Goal: Task Accomplishment & Management: Manage account settings

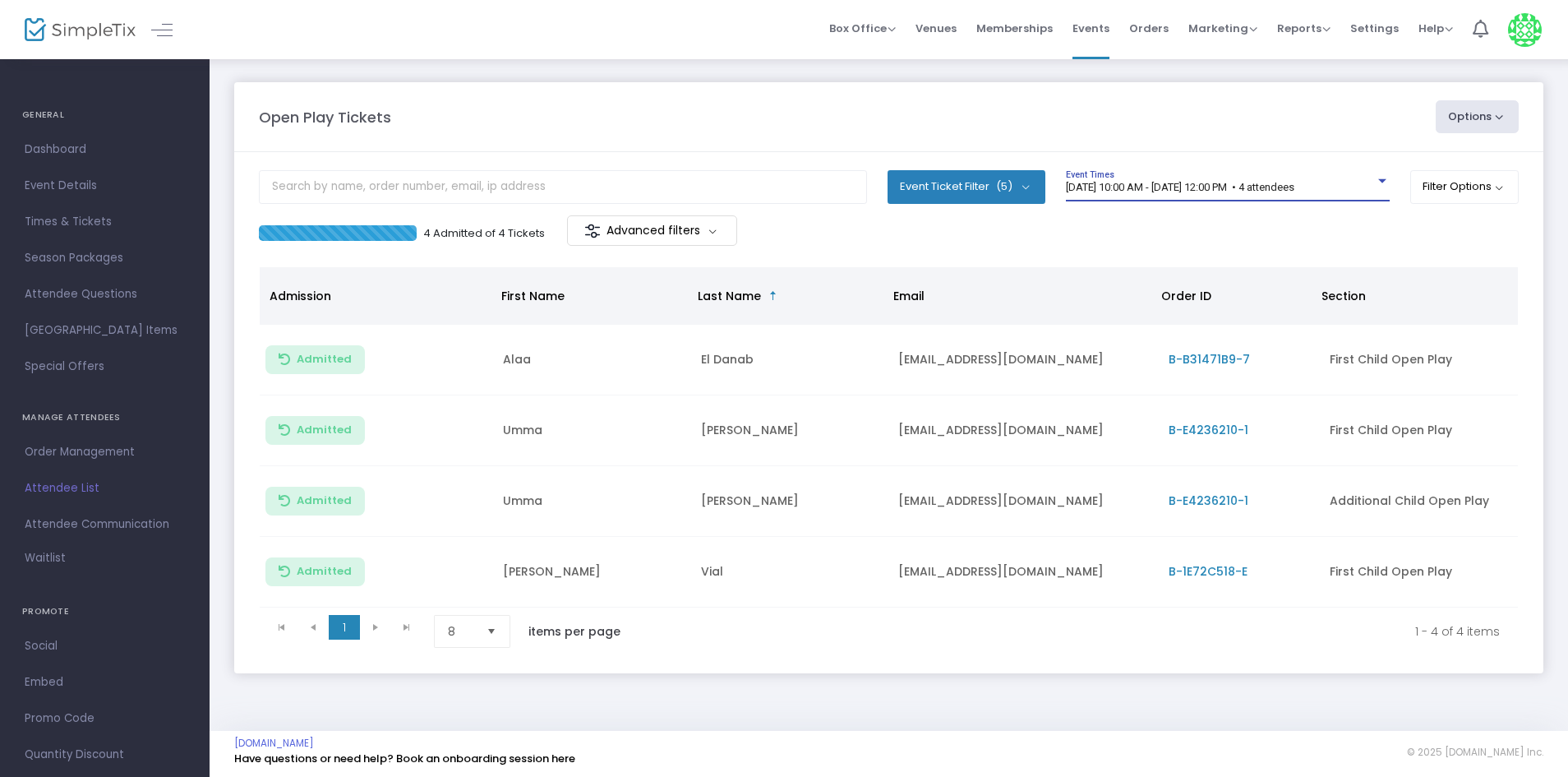
click at [1150, 181] on span "[DATE] 10:00 AM - [DATE] 12:00 PM • 4 attendees" at bounding box center [1180, 187] width 228 height 12
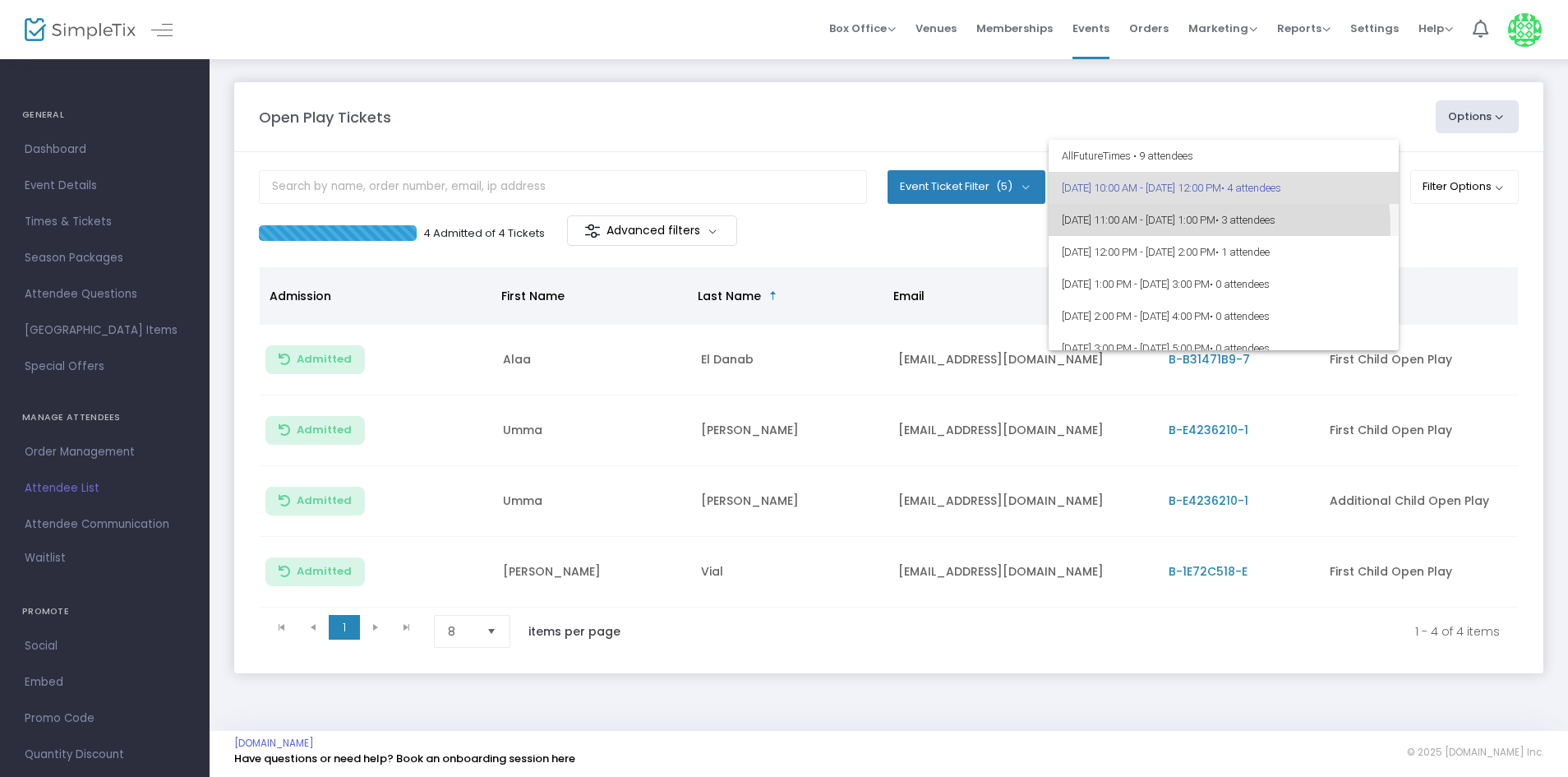
click at [1152, 228] on span "[DATE] 11:00 AM - [DATE] 1:00 PM • 3 attendees" at bounding box center [1223, 220] width 324 height 32
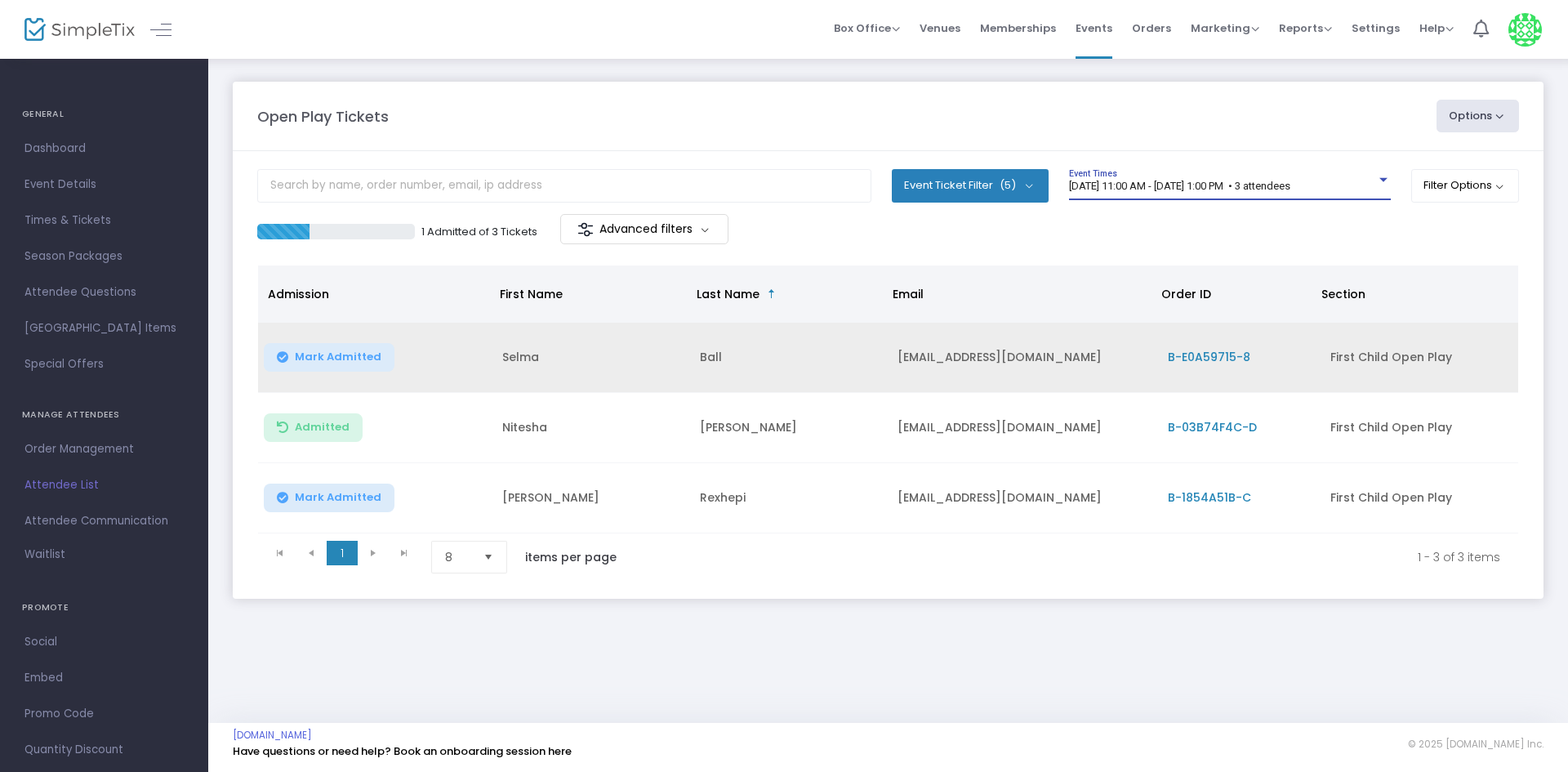
click at [335, 357] on span "Mark Admitted" at bounding box center [339, 357] width 87 height 13
click at [528, 359] on td "Selma" at bounding box center [591, 358] width 197 height 70
copy td "Selma"
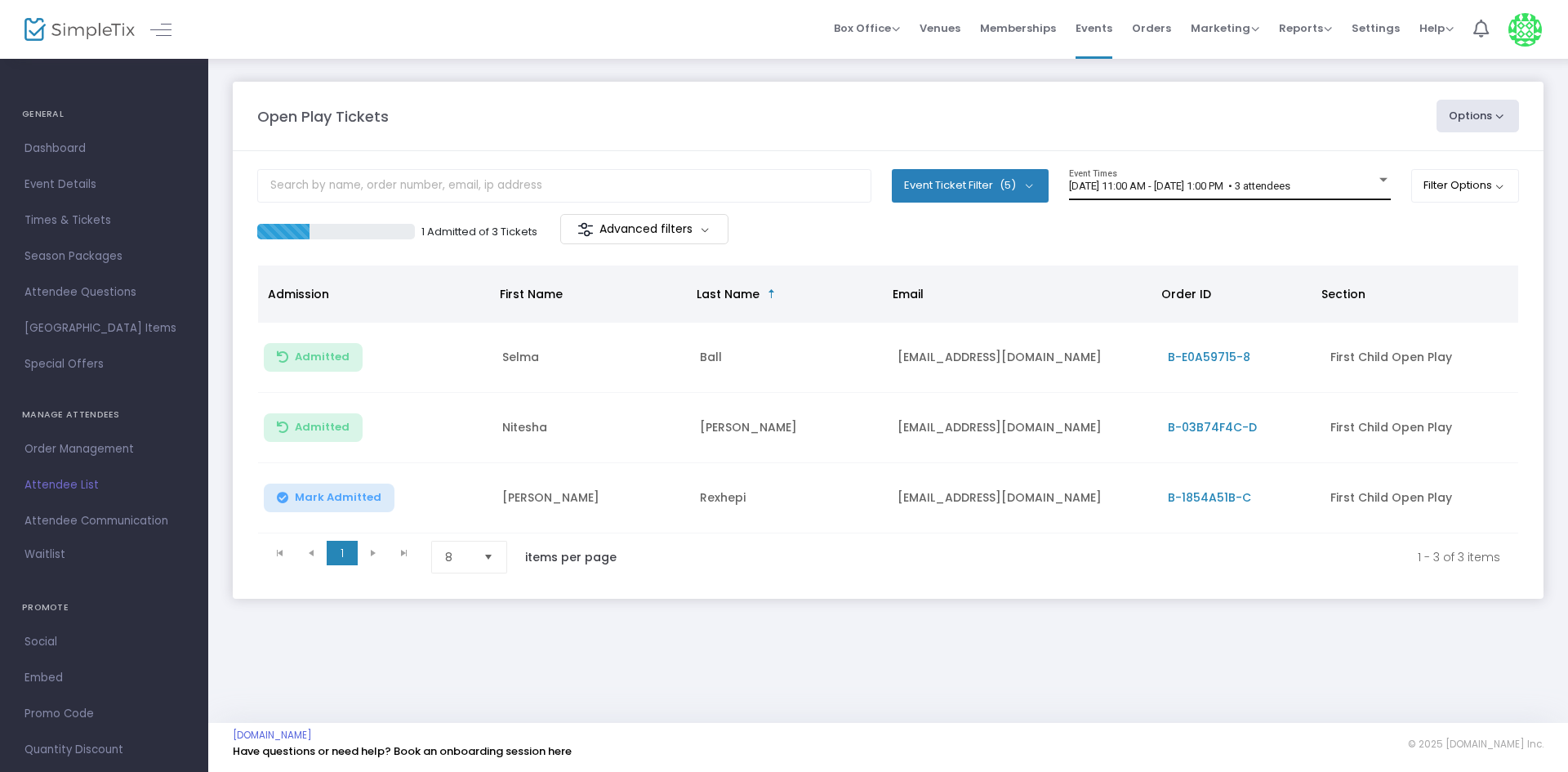
click at [1106, 179] on div "[DATE] 11:00 AM - [DATE] 1:00 PM • 3 attendees Event Times" at bounding box center [1229, 184] width 322 height 31
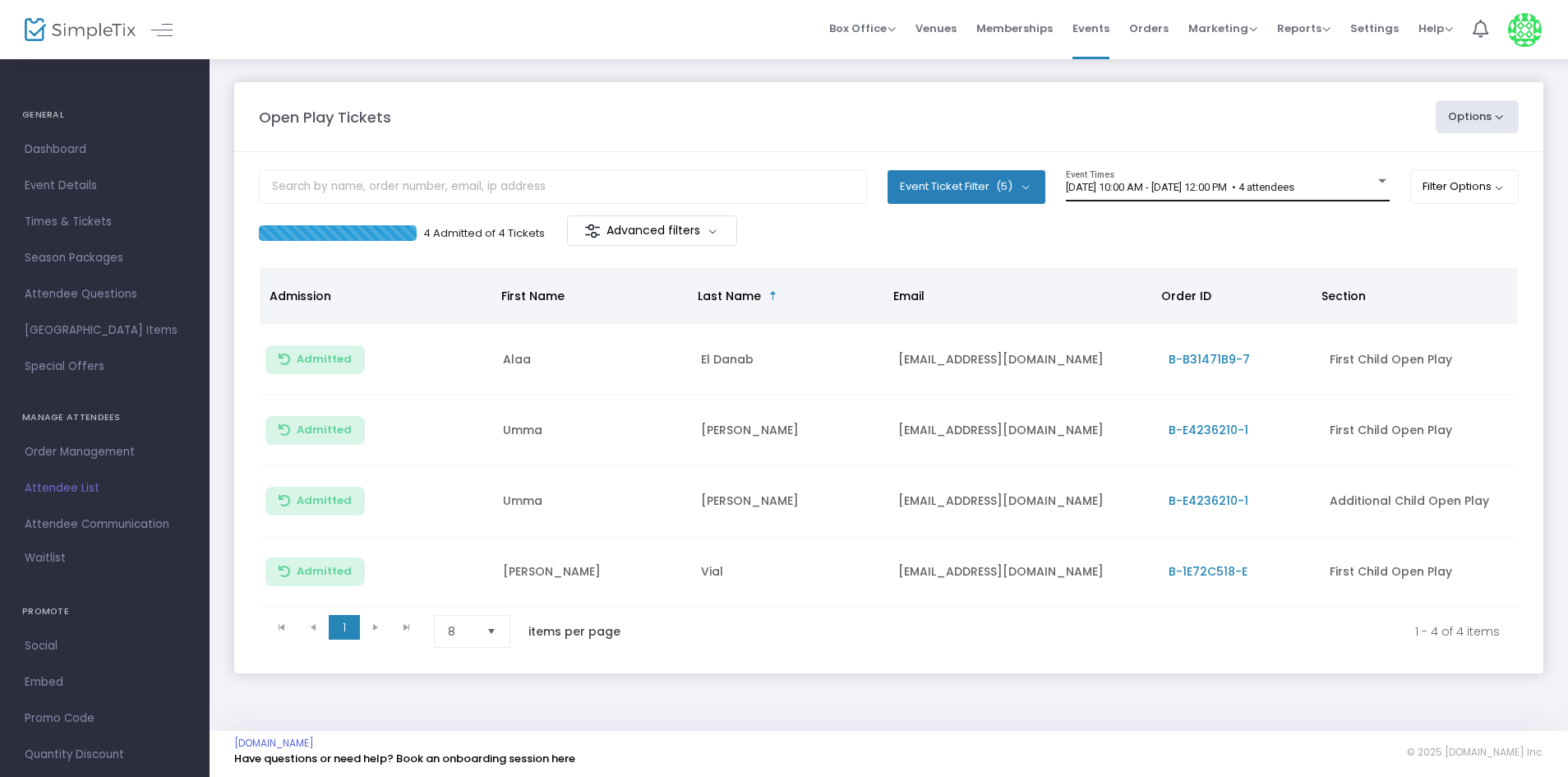
click at [1240, 180] on div "[DATE] 10:00 AM - [DATE] 12:00 PM • 4 attendees Event Times" at bounding box center [1227, 186] width 324 height 32
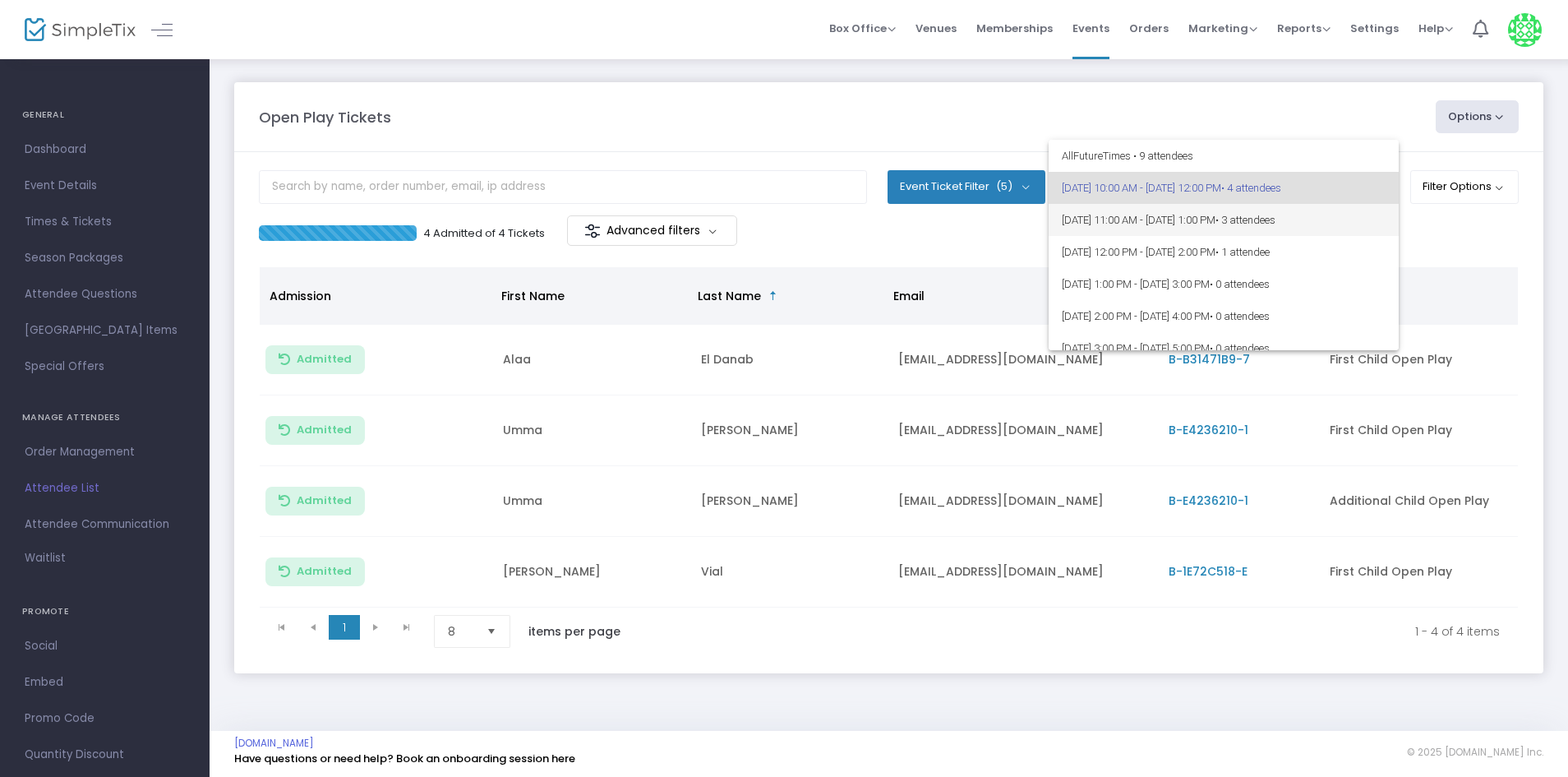
click at [1249, 216] on span "[DATE] 11:00 AM - [DATE] 1:00 PM • 3 attendees" at bounding box center [1223, 220] width 324 height 32
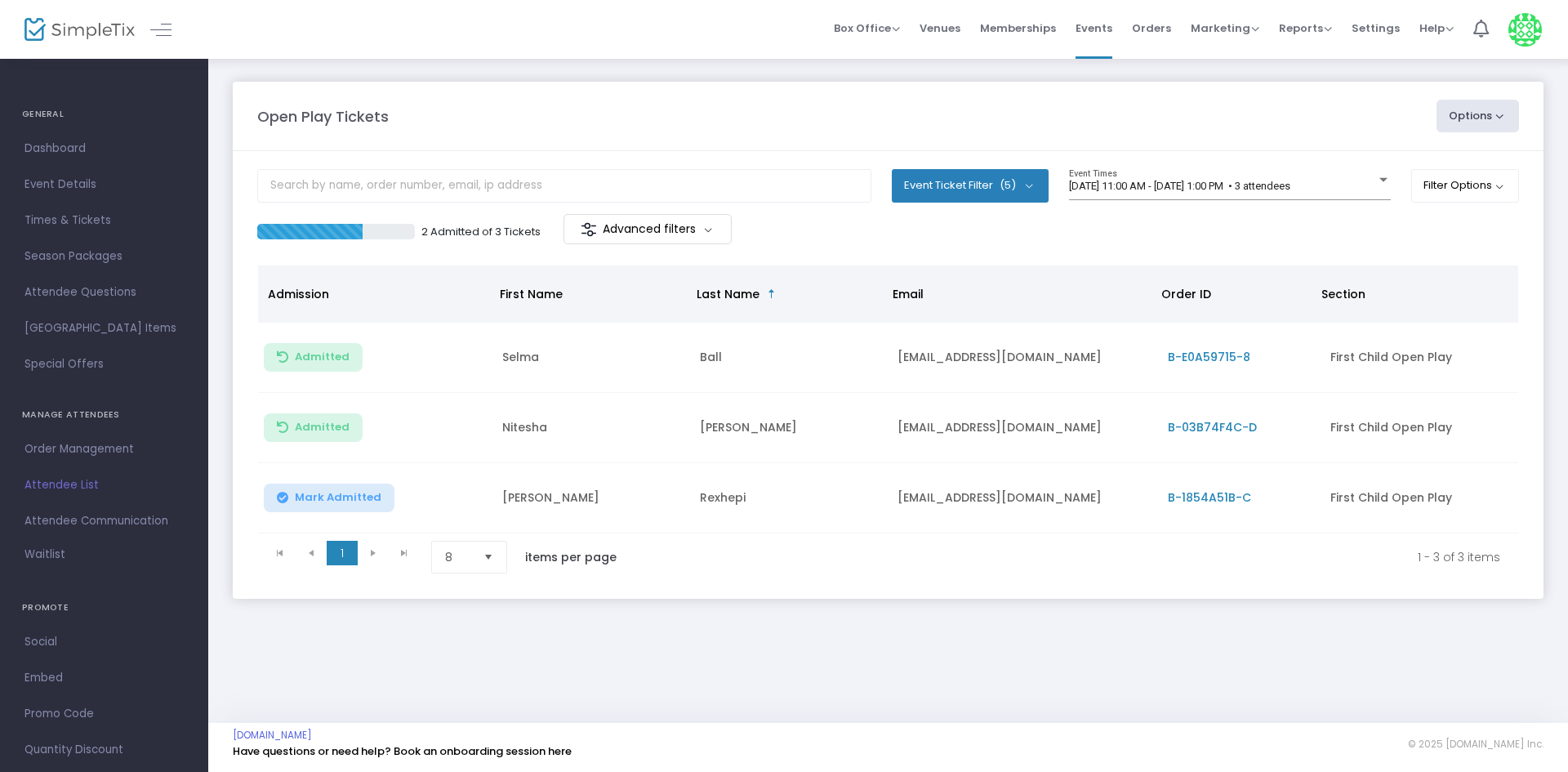
click at [1141, 206] on div "[DATE] 11:00 AM - [DATE] 1:00 PM • 3 attendees Event Times" at bounding box center [1229, 191] width 322 height 45
drag, startPoint x: 1118, startPoint y: 190, endPoint x: 1097, endPoint y: 198, distance: 22.5
click at [1097, 198] on div "[DATE] 11:00 AM - [DATE] 1:00 PM • 3 attendees Event Times" at bounding box center [1229, 184] width 322 height 31
